Goal: Information Seeking & Learning: Learn about a topic

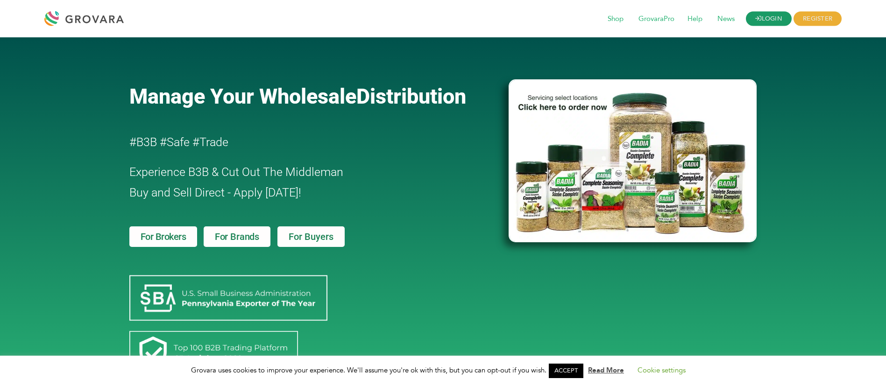
click at [761, 21] on link "LOGIN" at bounding box center [769, 19] width 46 height 14
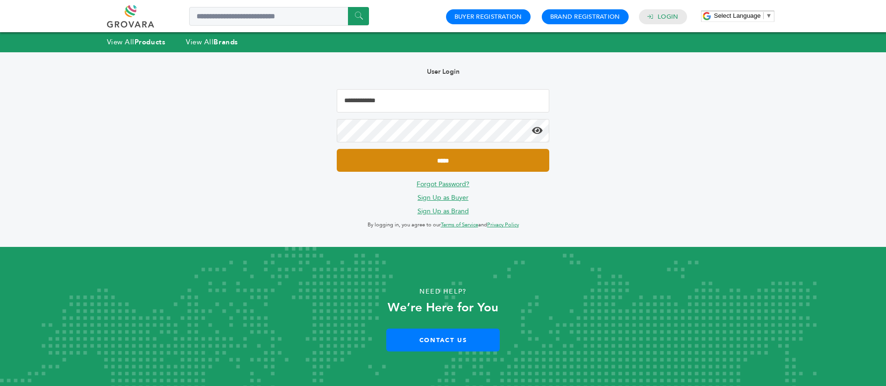
type input "**********"
click at [512, 160] on input "*****" at bounding box center [443, 160] width 212 height 23
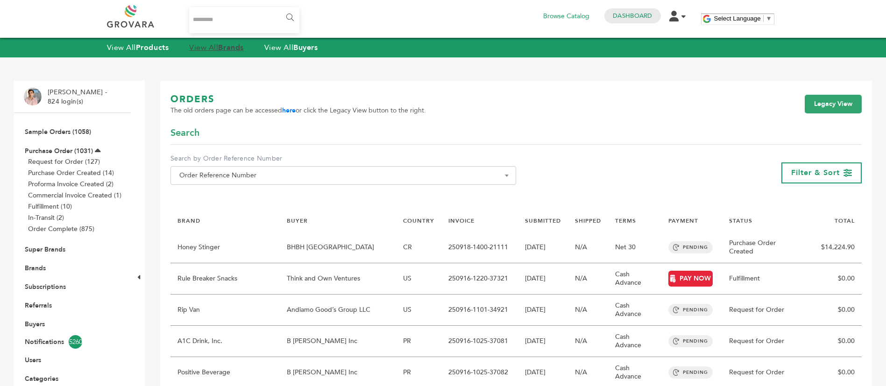
click at [231, 43] on strong "Brands" at bounding box center [230, 48] width 25 height 10
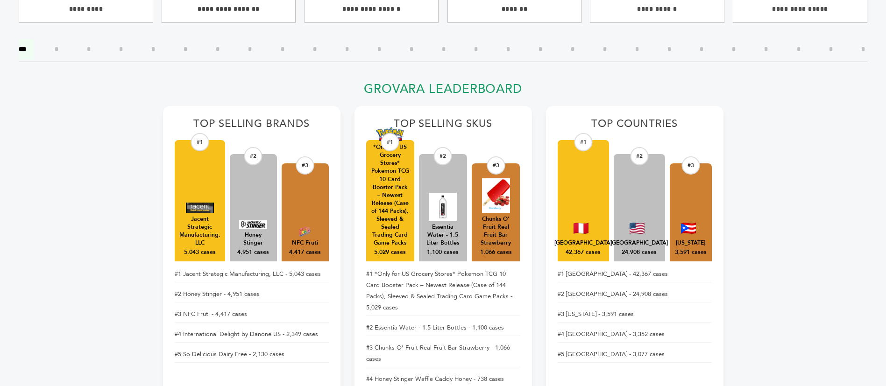
click at [507, 46] on input"] "*" at bounding box center [508, 49] width 18 height 20
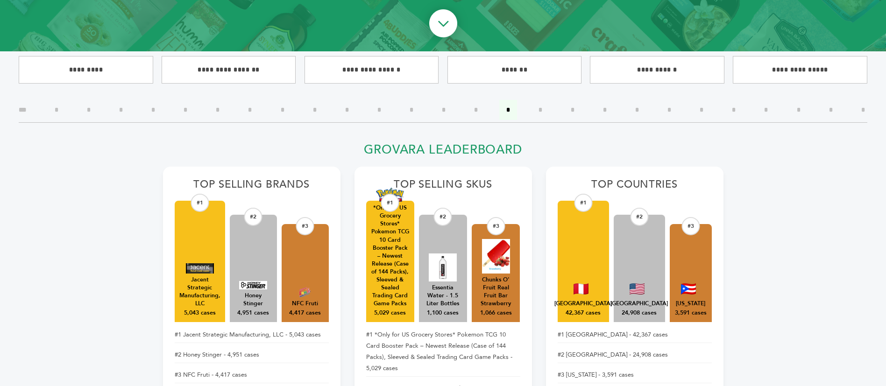
scroll to position [221, 0]
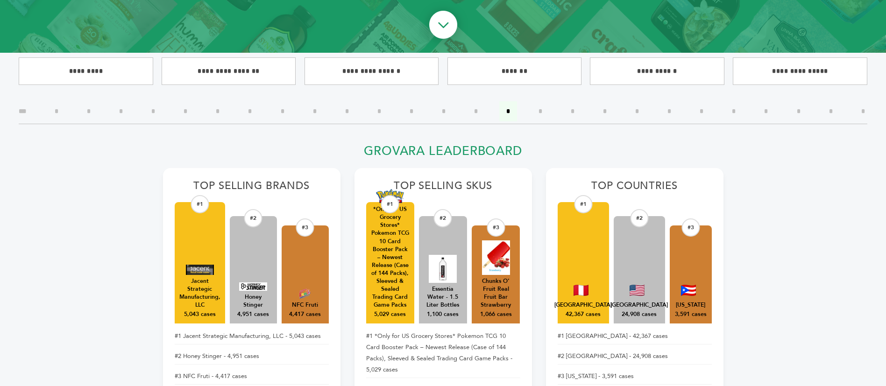
click at [122, 110] on input"] "*" at bounding box center [121, 111] width 18 height 20
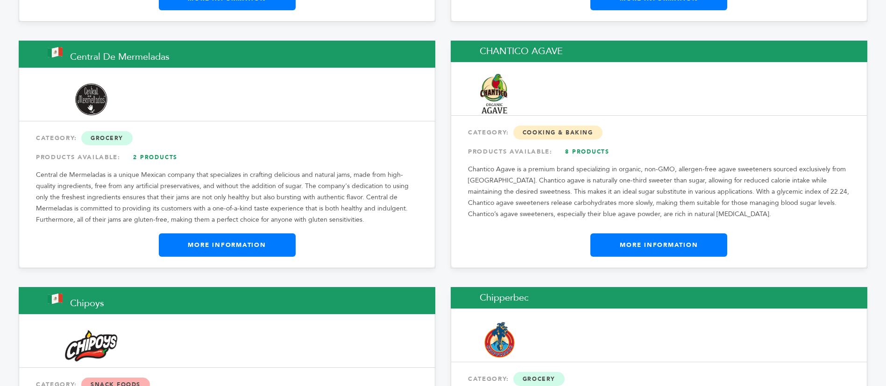
scroll to position [999, 0]
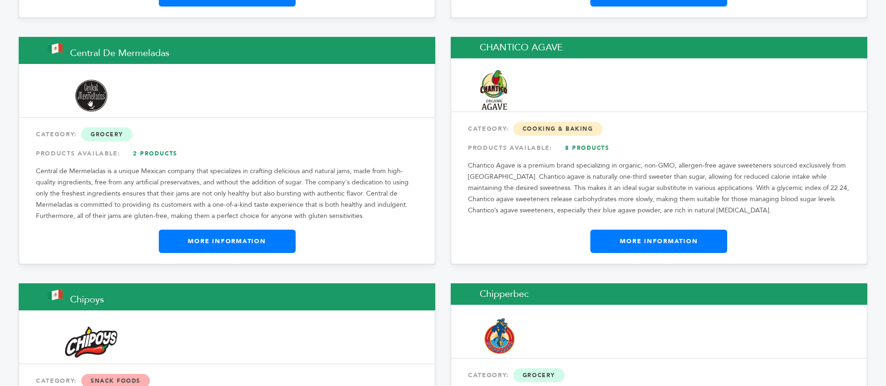
click at [687, 237] on link "More Information" at bounding box center [659, 241] width 137 height 23
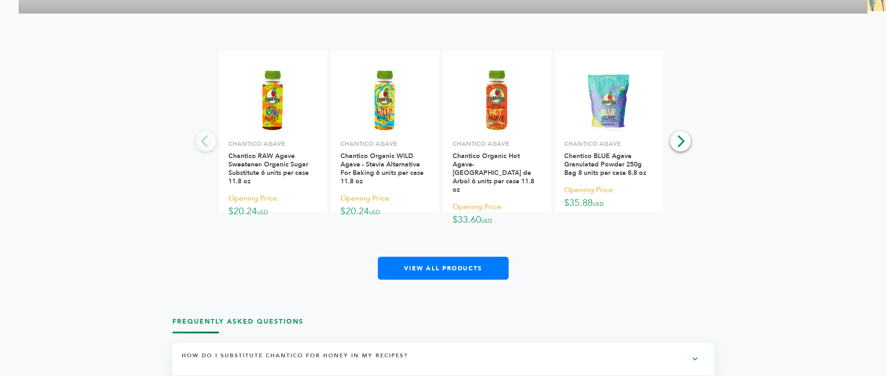
scroll to position [1850, 0]
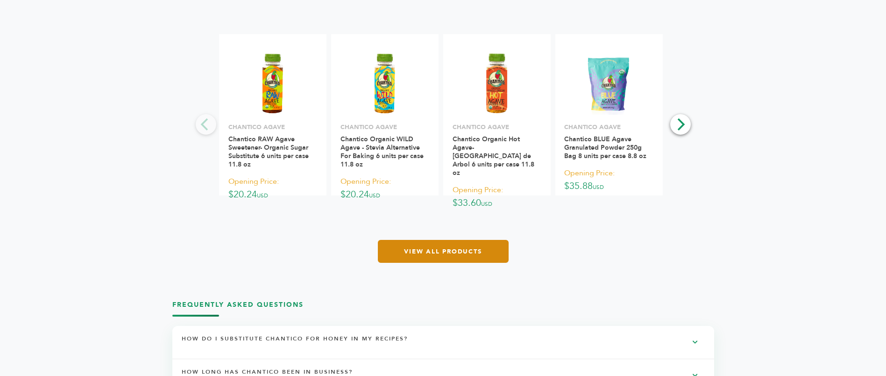
click at [449, 257] on link "View All Products" at bounding box center [443, 251] width 131 height 23
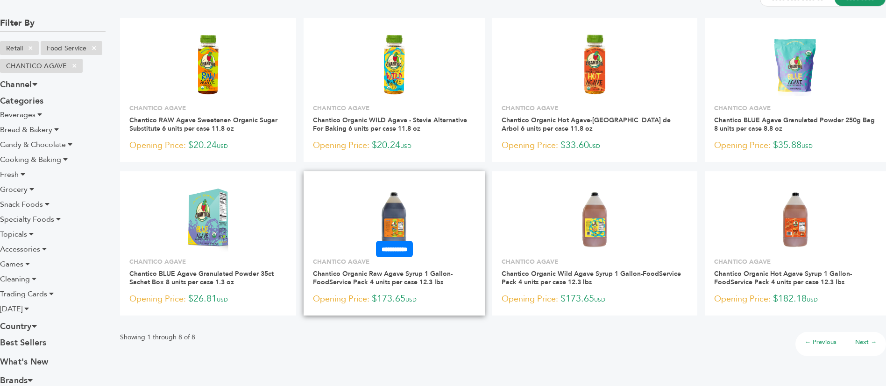
scroll to position [79, 0]
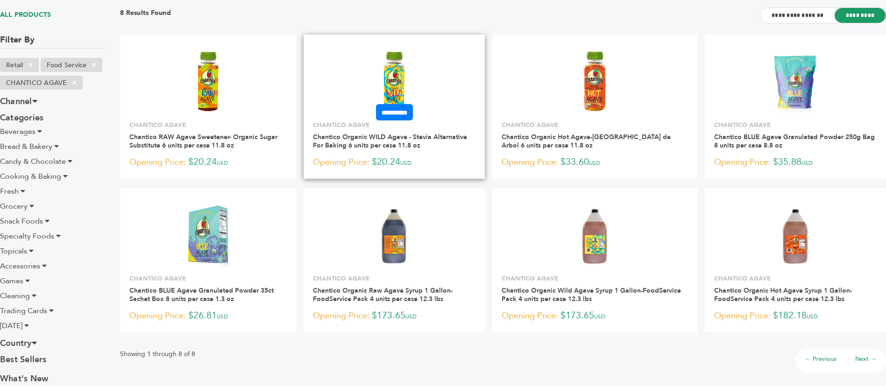
click at [434, 73] on link at bounding box center [394, 81] width 181 height 79
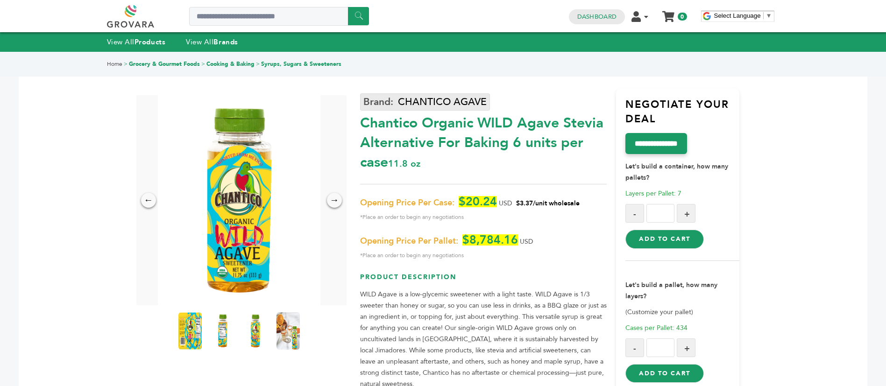
click at [470, 95] on link "CHANTICO AGAVE" at bounding box center [425, 101] width 130 height 17
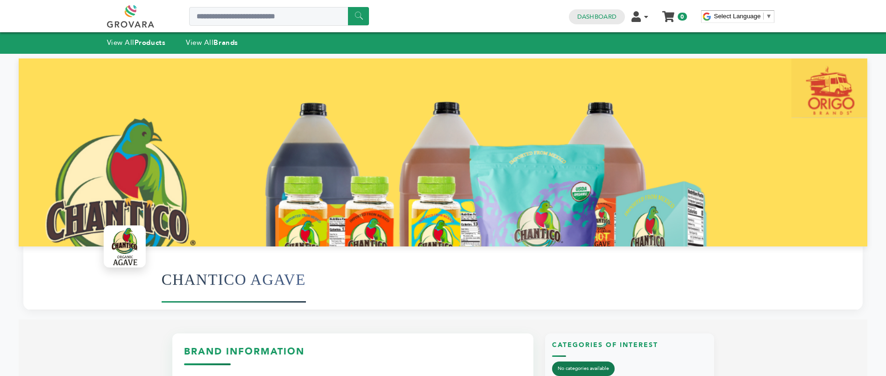
click at [210, 288] on h1 "CHANTICO AGAVE" at bounding box center [234, 279] width 144 height 46
copy div "CHANTICO AGAVE"
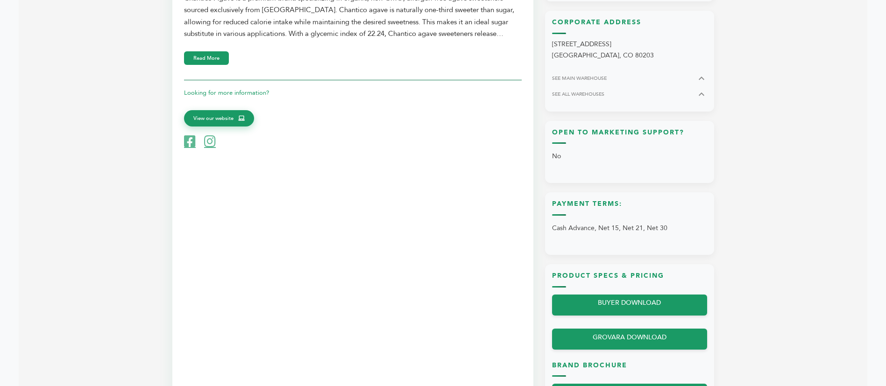
scroll to position [413, 0]
